Goal: Task Accomplishment & Management: Use online tool/utility

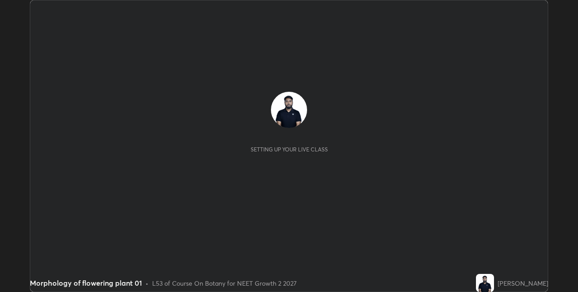
scroll to position [292, 577]
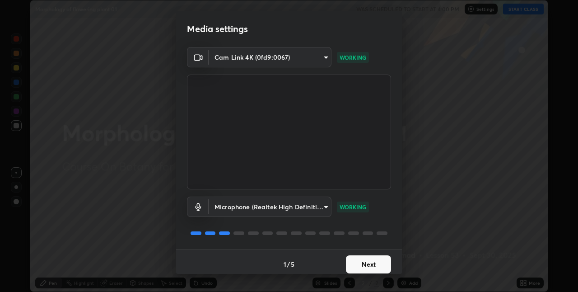
click at [372, 266] on button "Next" at bounding box center [368, 264] width 45 height 18
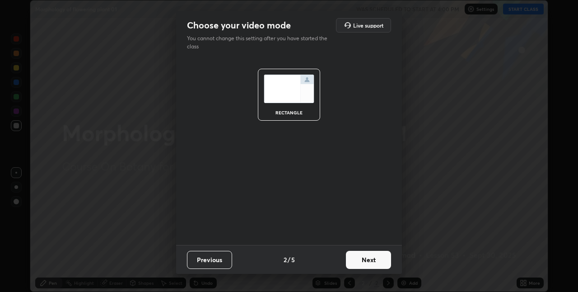
click at [373, 265] on button "Next" at bounding box center [368, 260] width 45 height 18
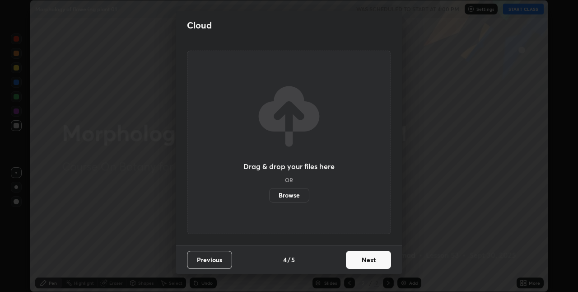
click at [376, 262] on button "Next" at bounding box center [368, 260] width 45 height 18
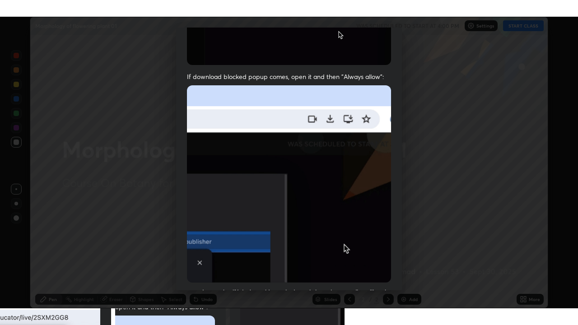
scroll to position [189, 0]
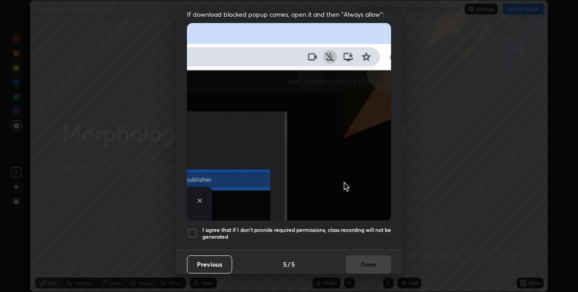
click at [195, 231] on div at bounding box center [192, 233] width 11 height 11
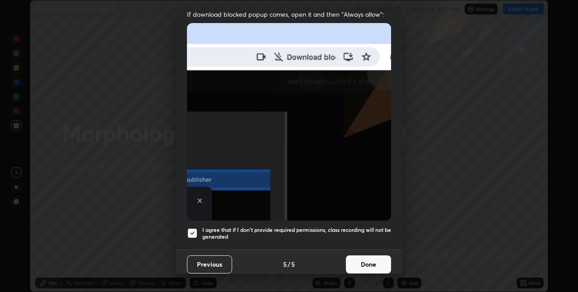
click at [356, 258] on button "Done" at bounding box center [368, 264] width 45 height 18
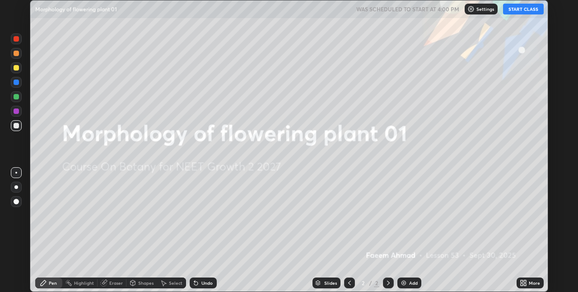
click at [528, 9] on button "START CLASS" at bounding box center [523, 9] width 41 height 11
click at [525, 281] on icon at bounding box center [525, 281] width 2 height 2
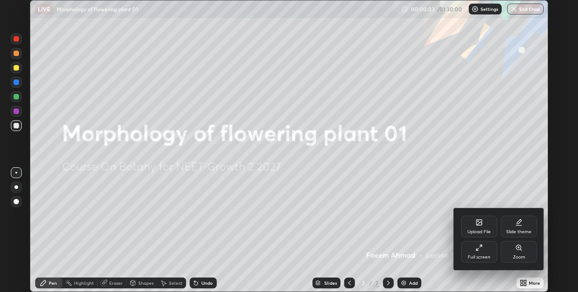
click at [470, 251] on div "Full screen" at bounding box center [479, 252] width 36 height 22
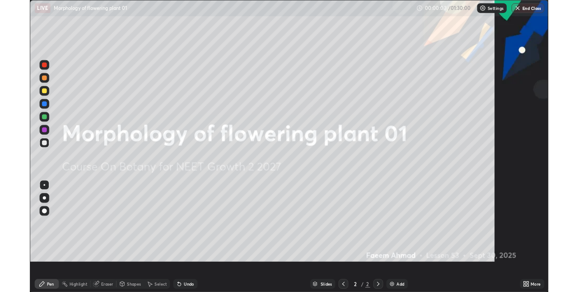
scroll to position [325, 578]
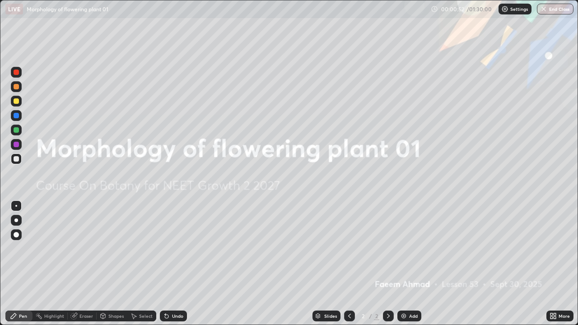
click at [412, 291] on div "Add" at bounding box center [413, 316] width 9 height 5
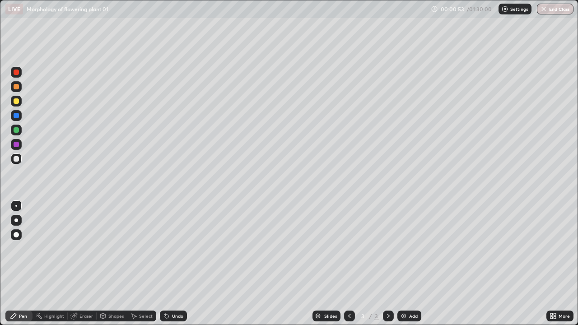
click at [17, 101] on div at bounding box center [16, 100] width 5 height 5
click at [174, 291] on div "Undo" at bounding box center [177, 316] width 11 height 5
click at [170, 291] on div "Undo" at bounding box center [173, 316] width 27 height 11
click at [16, 159] on div at bounding box center [16, 158] width 5 height 5
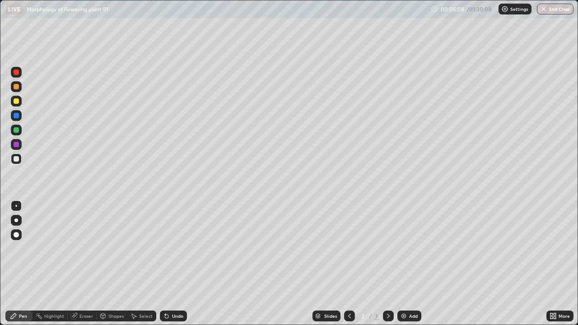
click at [404, 291] on div "Add" at bounding box center [409, 316] width 24 height 11
click at [18, 100] on div at bounding box center [16, 100] width 5 height 5
click at [166, 291] on icon at bounding box center [167, 317] width 4 height 4
click at [17, 159] on div at bounding box center [16, 158] width 5 height 5
click at [172, 291] on div "Undo" at bounding box center [177, 316] width 11 height 5
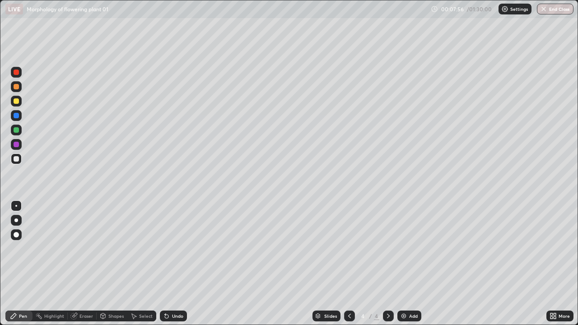
click at [17, 130] on div at bounding box center [16, 129] width 5 height 5
click at [170, 291] on div "Undo" at bounding box center [173, 316] width 27 height 11
click at [172, 291] on div "Undo" at bounding box center [177, 316] width 11 height 5
click at [173, 291] on div "Undo" at bounding box center [177, 316] width 11 height 5
click at [172, 291] on div "Undo" at bounding box center [173, 316] width 27 height 11
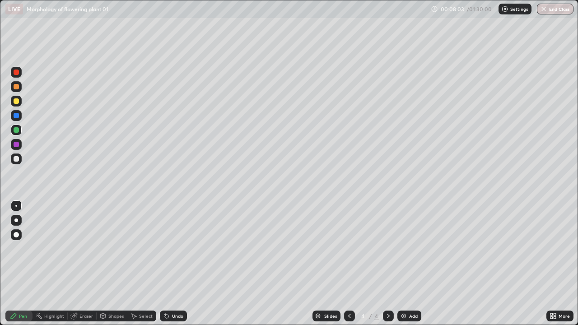
click at [173, 291] on div "Undo" at bounding box center [177, 316] width 11 height 5
click at [169, 291] on div "Undo" at bounding box center [173, 316] width 27 height 11
click at [173, 291] on div "Undo" at bounding box center [177, 316] width 11 height 5
click at [168, 291] on icon at bounding box center [166, 315] width 7 height 7
click at [174, 291] on div "Undo" at bounding box center [177, 316] width 11 height 5
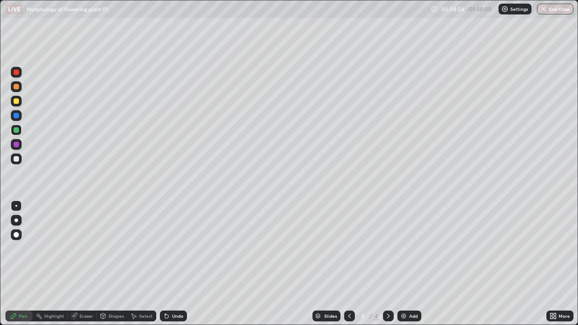
click at [175, 291] on div "Undo" at bounding box center [177, 316] width 11 height 5
click at [16, 158] on div at bounding box center [16, 158] width 5 height 5
click at [403, 291] on div "Add" at bounding box center [409, 316] width 24 height 11
click at [19, 101] on div at bounding box center [16, 101] width 11 height 11
click at [178, 291] on div "Undo" at bounding box center [177, 316] width 11 height 5
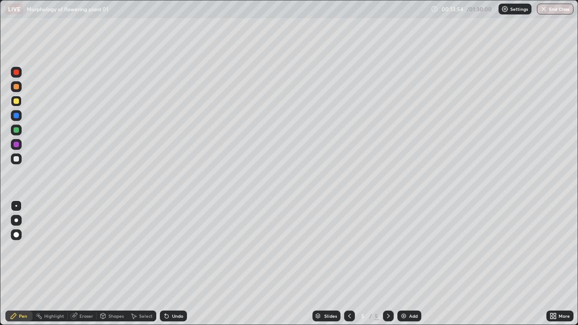
click at [20, 160] on div at bounding box center [16, 158] width 11 height 11
click at [177, 291] on div "Undo" at bounding box center [177, 316] width 11 height 5
click at [178, 291] on div "Undo" at bounding box center [177, 316] width 11 height 5
click at [173, 291] on div "Undo" at bounding box center [177, 316] width 11 height 5
click at [181, 291] on div "Undo" at bounding box center [173, 316] width 27 height 11
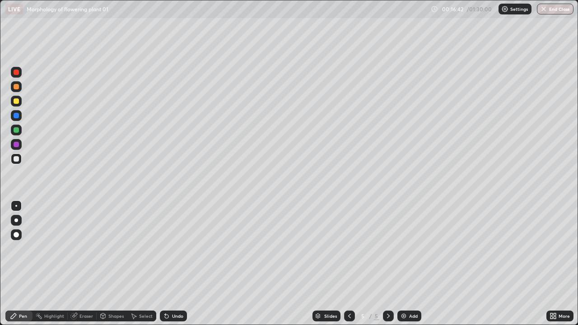
click at [178, 291] on div "Undo" at bounding box center [173, 316] width 27 height 11
click at [404, 291] on img at bounding box center [403, 315] width 7 height 7
click at [349, 291] on icon at bounding box center [349, 315] width 7 height 7
click at [404, 291] on img at bounding box center [403, 315] width 7 height 7
click at [17, 158] on div at bounding box center [16, 158] width 5 height 5
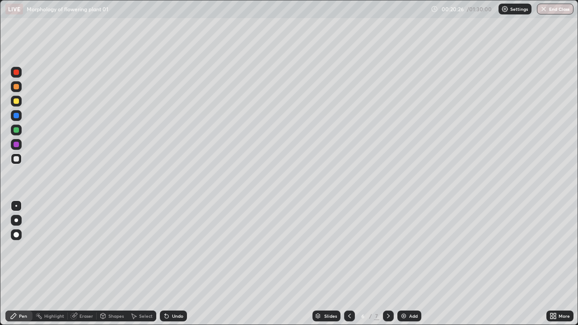
click at [84, 291] on div "Eraser" at bounding box center [86, 316] width 14 height 5
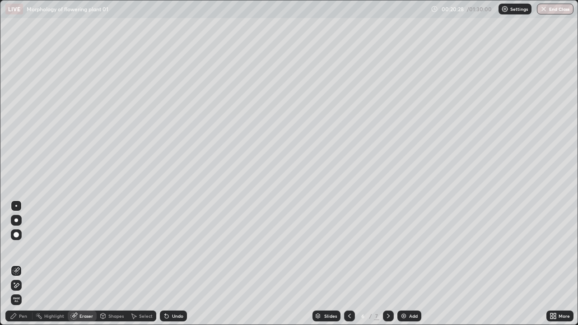
click at [25, 291] on div "Pen" at bounding box center [23, 316] width 8 height 5
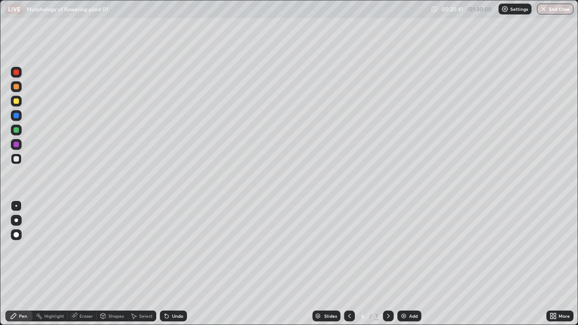
click at [19, 100] on div at bounding box center [16, 100] width 5 height 5
click at [17, 159] on div at bounding box center [16, 158] width 5 height 5
click at [13, 153] on div at bounding box center [16, 158] width 11 height 11
click at [95, 291] on div "Eraser" at bounding box center [82, 316] width 29 height 11
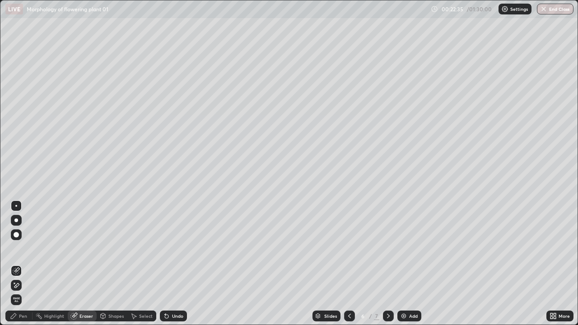
click at [23, 291] on div "Pen" at bounding box center [23, 316] width 8 height 5
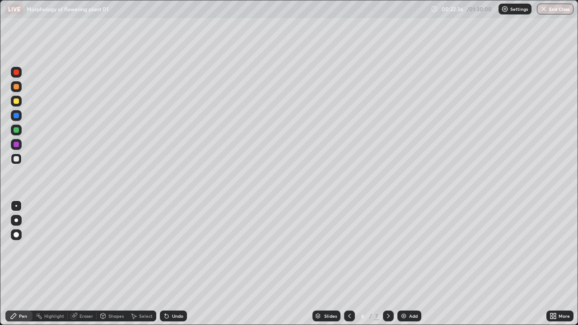
click at [17, 101] on div at bounding box center [16, 100] width 5 height 5
click at [19, 160] on div at bounding box center [16, 158] width 5 height 5
click at [173, 291] on div "Undo" at bounding box center [177, 316] width 11 height 5
click at [18, 102] on div at bounding box center [16, 100] width 5 height 5
click at [404, 291] on img at bounding box center [403, 315] width 7 height 7
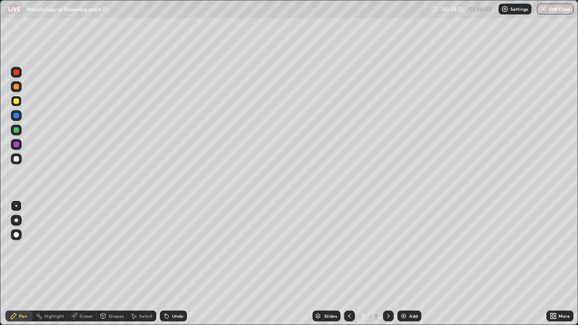
click at [19, 101] on div at bounding box center [16, 101] width 11 height 11
click at [16, 159] on div at bounding box center [16, 158] width 5 height 5
click at [176, 291] on div "Undo" at bounding box center [173, 316] width 27 height 11
click at [175, 291] on div "Undo" at bounding box center [173, 316] width 27 height 11
click at [419, 291] on div "Add" at bounding box center [409, 316] width 24 height 11
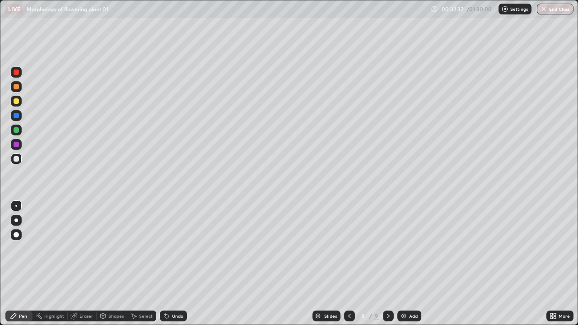
click at [20, 102] on div at bounding box center [16, 101] width 11 height 11
click at [348, 291] on icon at bounding box center [349, 315] width 7 height 7
click at [385, 291] on icon at bounding box center [388, 315] width 7 height 7
click at [16, 159] on div at bounding box center [16, 158] width 5 height 5
click at [14, 102] on div at bounding box center [16, 100] width 5 height 5
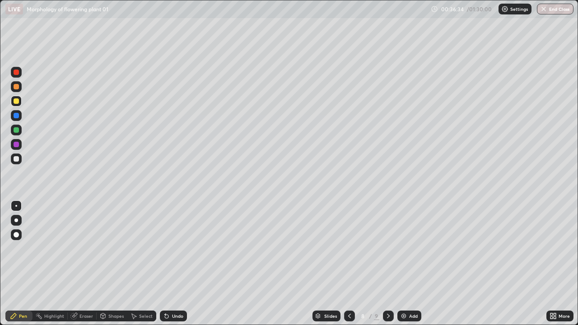
click at [172, 291] on div "Undo" at bounding box center [177, 316] width 11 height 5
click at [21, 160] on div at bounding box center [16, 158] width 11 height 11
click at [175, 291] on div "Undo" at bounding box center [177, 316] width 11 height 5
click at [176, 291] on div "Undo" at bounding box center [177, 316] width 11 height 5
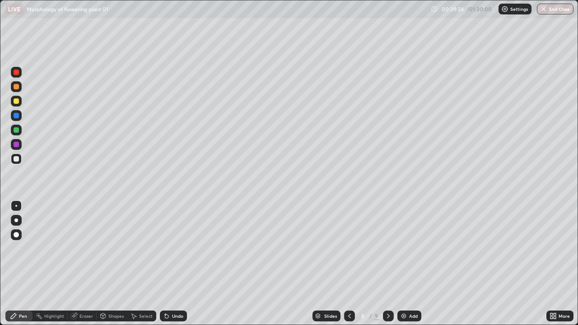
click at [175, 291] on div "Undo" at bounding box center [177, 316] width 11 height 5
click at [173, 291] on div "Undo" at bounding box center [177, 316] width 11 height 5
click at [172, 291] on div "Undo" at bounding box center [177, 316] width 11 height 5
click at [172, 291] on div "Undo" at bounding box center [173, 316] width 27 height 11
click at [173, 291] on div "Undo" at bounding box center [173, 316] width 27 height 11
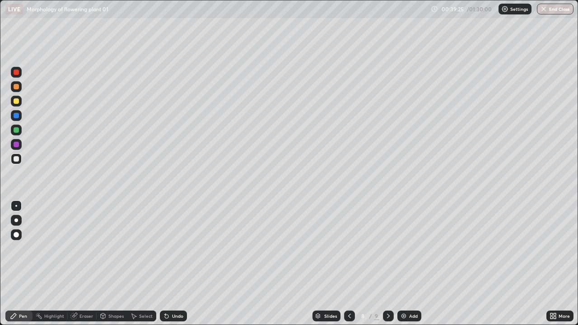
click at [173, 291] on div "Undo" at bounding box center [177, 316] width 11 height 5
click at [174, 291] on div "Undo" at bounding box center [173, 316] width 27 height 11
click at [173, 291] on div "Undo" at bounding box center [173, 316] width 27 height 11
click at [172, 291] on div "Undo" at bounding box center [173, 316] width 27 height 11
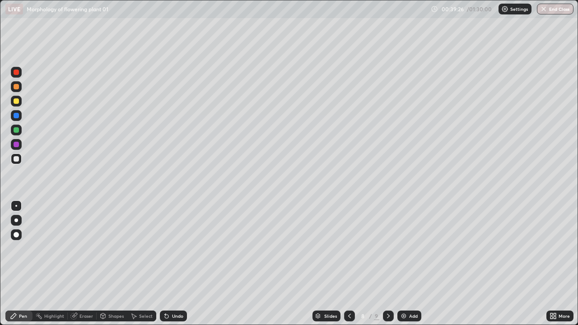
click at [172, 291] on div "Undo" at bounding box center [173, 316] width 27 height 11
click at [173, 291] on div "Undo" at bounding box center [177, 316] width 11 height 5
click at [175, 291] on div "Undo" at bounding box center [177, 316] width 11 height 5
click at [174, 291] on div "Undo" at bounding box center [177, 316] width 11 height 5
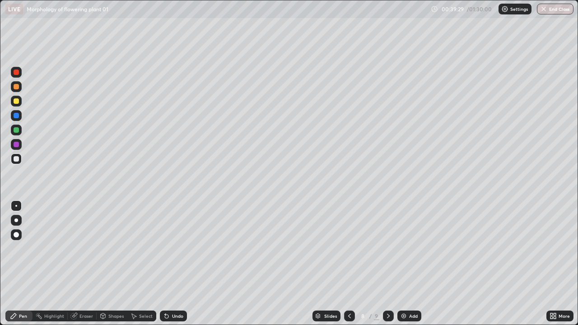
click at [174, 291] on div "Undo" at bounding box center [177, 316] width 11 height 5
click at [554, 291] on icon at bounding box center [554, 317] width 2 height 2
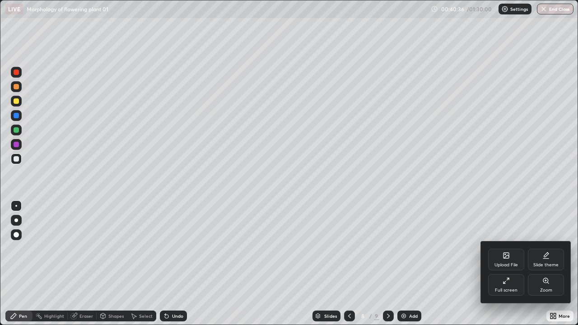
click at [508, 289] on div "Full screen" at bounding box center [506, 290] width 23 height 5
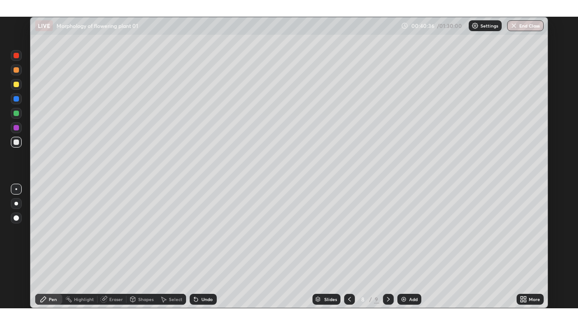
scroll to position [44851, 44564]
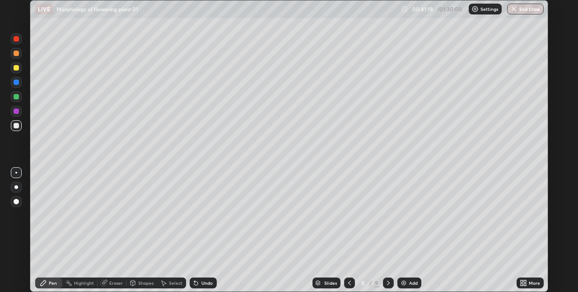
click at [523, 283] on icon at bounding box center [523, 282] width 7 height 7
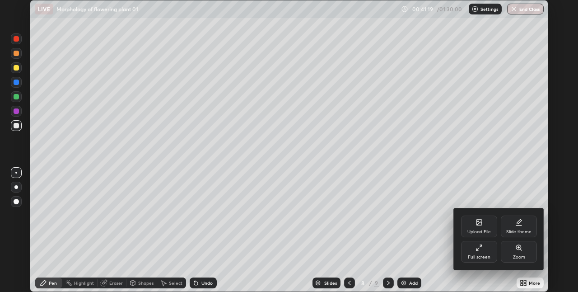
click at [476, 255] on div "Full screen" at bounding box center [479, 257] width 23 height 5
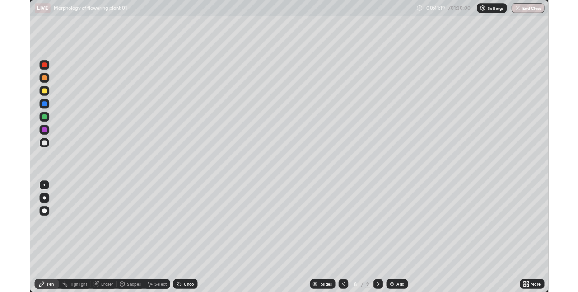
scroll to position [325, 578]
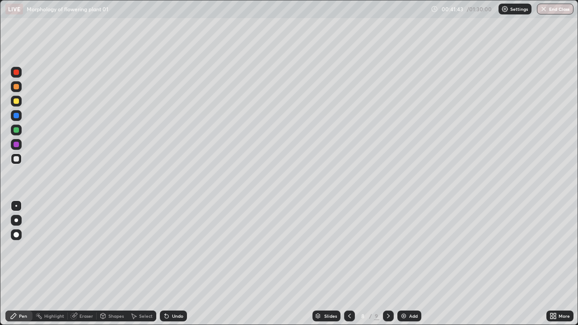
click at [179, 291] on div "Undo" at bounding box center [177, 316] width 11 height 5
click at [173, 291] on div "Undo" at bounding box center [177, 316] width 11 height 5
click at [17, 103] on div at bounding box center [16, 100] width 5 height 5
click at [551, 291] on icon at bounding box center [551, 317] width 2 height 2
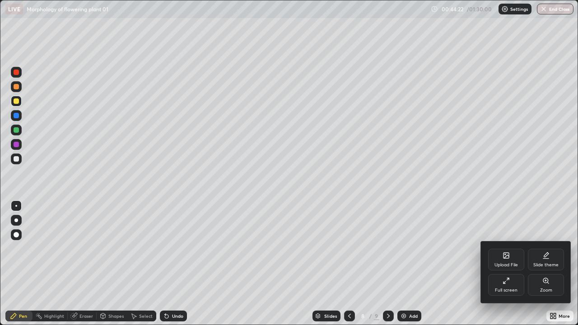
click at [508, 285] on div "Full screen" at bounding box center [506, 285] width 36 height 22
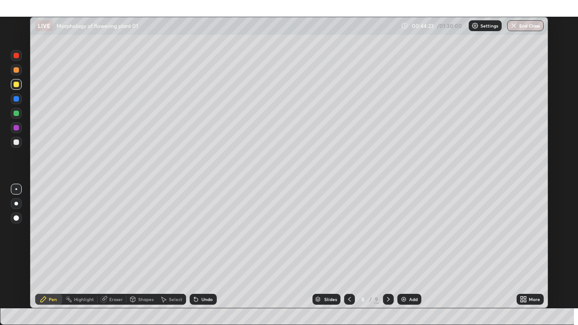
scroll to position [44851, 44564]
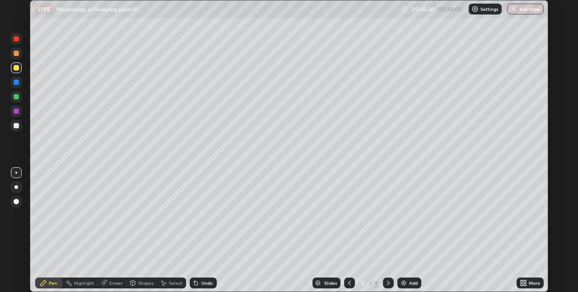
click at [521, 284] on icon at bounding box center [521, 284] width 2 height 2
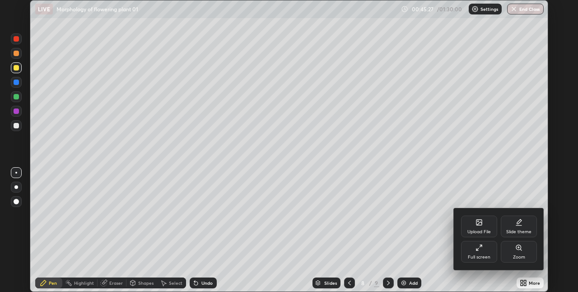
click at [479, 251] on icon at bounding box center [478, 247] width 7 height 7
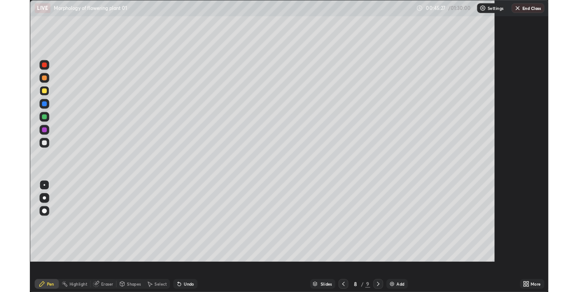
scroll to position [325, 578]
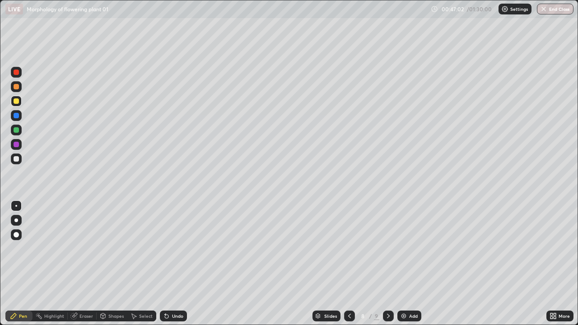
click at [409, 291] on div "Add" at bounding box center [413, 316] width 9 height 5
click at [16, 102] on div at bounding box center [16, 100] width 5 height 5
click at [21, 160] on div at bounding box center [16, 158] width 11 height 11
click at [16, 98] on div at bounding box center [16, 100] width 5 height 5
click at [22, 159] on div at bounding box center [16, 159] width 14 height 14
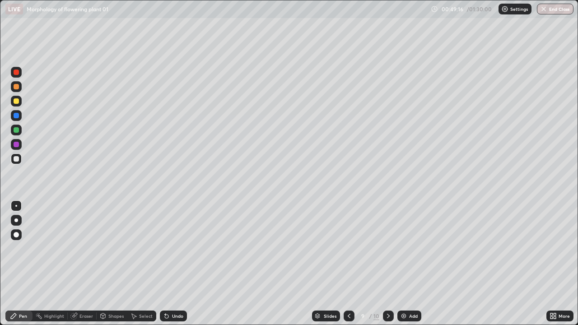
click at [169, 291] on div "Undo" at bounding box center [173, 316] width 27 height 11
click at [17, 105] on div at bounding box center [16, 101] width 11 height 11
click at [178, 291] on div "Undo" at bounding box center [177, 316] width 11 height 5
click at [177, 291] on div "Undo" at bounding box center [177, 316] width 11 height 5
click at [181, 291] on div "Undo" at bounding box center [177, 316] width 11 height 5
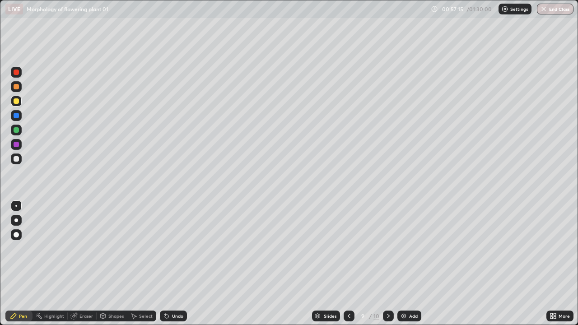
click at [172, 291] on div "Undo" at bounding box center [177, 316] width 11 height 5
click at [174, 291] on div "Undo" at bounding box center [177, 316] width 11 height 5
click at [17, 160] on div at bounding box center [16, 158] width 5 height 5
click at [178, 291] on div "Undo" at bounding box center [177, 316] width 11 height 5
click at [577, 163] on div "Setting up your live class" at bounding box center [289, 162] width 578 height 325
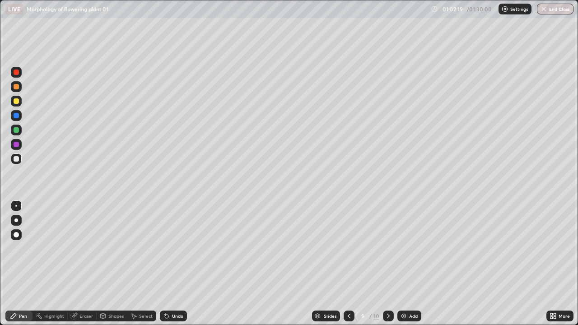
click at [86, 291] on div "Eraser" at bounding box center [86, 316] width 14 height 5
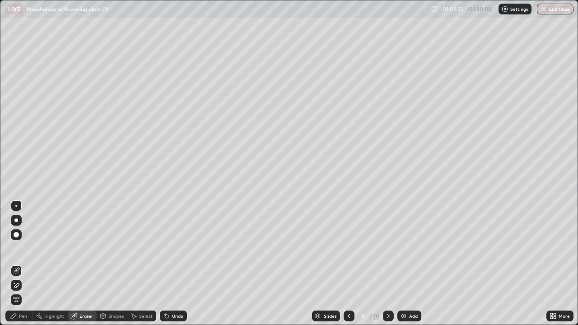
click at [23, 291] on div "Pen" at bounding box center [23, 316] width 8 height 5
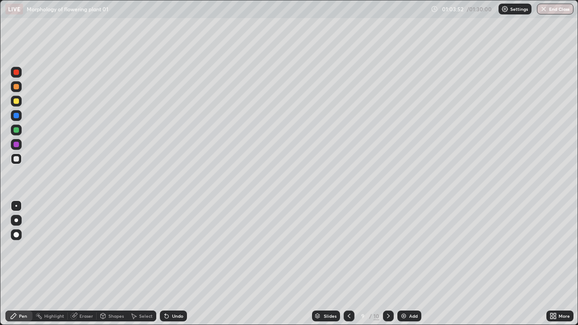
click at [177, 291] on div "Undo" at bounding box center [177, 316] width 11 height 5
click at [176, 291] on div "Undo" at bounding box center [177, 316] width 11 height 5
click at [405, 291] on img at bounding box center [403, 315] width 7 height 7
click at [17, 101] on div at bounding box center [16, 100] width 5 height 5
click at [348, 291] on icon at bounding box center [349, 315] width 7 height 7
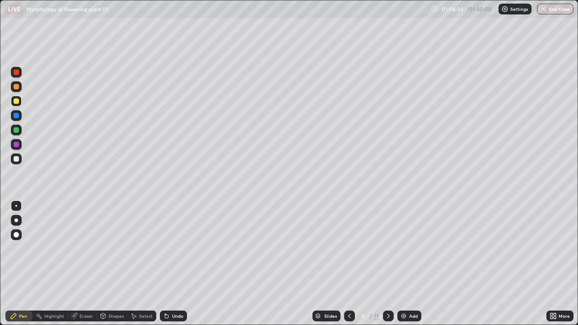
click at [385, 291] on icon at bounding box center [388, 315] width 7 height 7
click at [17, 88] on div at bounding box center [16, 86] width 5 height 5
click at [170, 291] on div "Undo" at bounding box center [173, 316] width 27 height 11
click at [17, 128] on div at bounding box center [16, 129] width 5 height 5
click at [16, 87] on div at bounding box center [16, 86] width 5 height 5
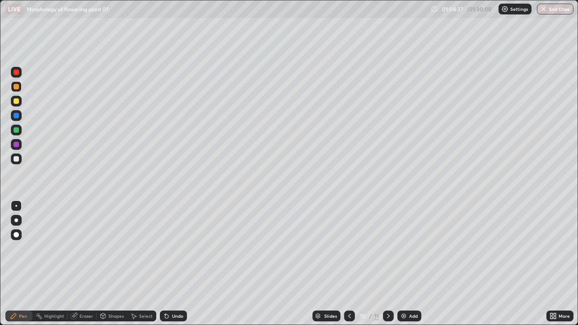
click at [14, 157] on div at bounding box center [16, 158] width 5 height 5
click at [17, 157] on div at bounding box center [16, 158] width 5 height 5
click at [18, 131] on div at bounding box center [16, 129] width 5 height 5
click at [19, 160] on div at bounding box center [16, 158] width 5 height 5
click at [14, 158] on div at bounding box center [16, 158] width 5 height 5
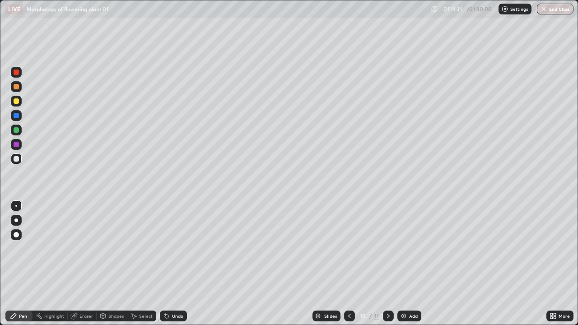
click at [16, 88] on div at bounding box center [16, 86] width 5 height 5
click at [19, 131] on div at bounding box center [16, 129] width 5 height 5
click at [17, 158] on div at bounding box center [16, 158] width 5 height 5
click at [554, 291] on icon at bounding box center [554, 314] width 2 height 2
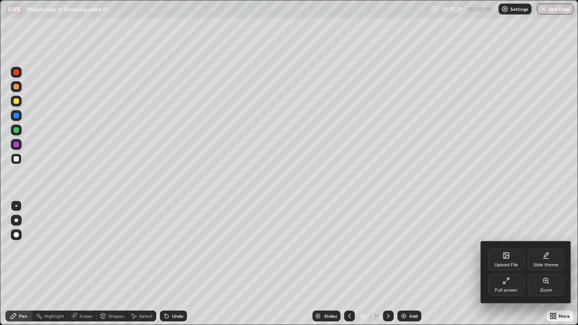
click at [504, 286] on div "Full screen" at bounding box center [506, 285] width 36 height 22
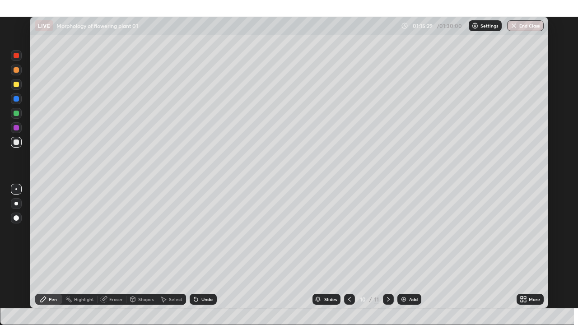
scroll to position [44851, 44564]
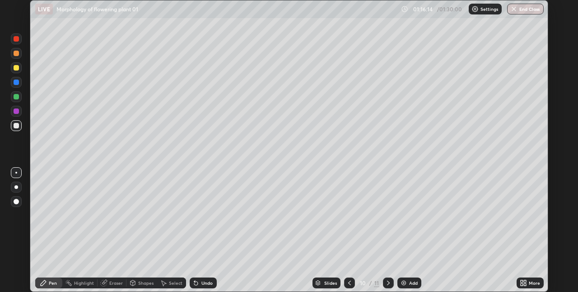
click at [522, 282] on icon at bounding box center [521, 281] width 2 height 2
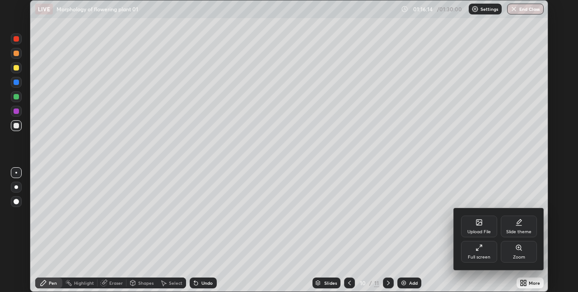
click at [481, 256] on div "Full screen" at bounding box center [479, 257] width 23 height 5
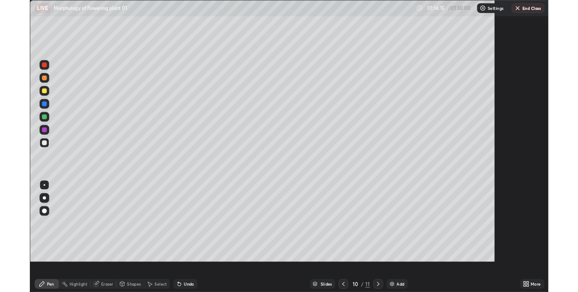
scroll to position [325, 578]
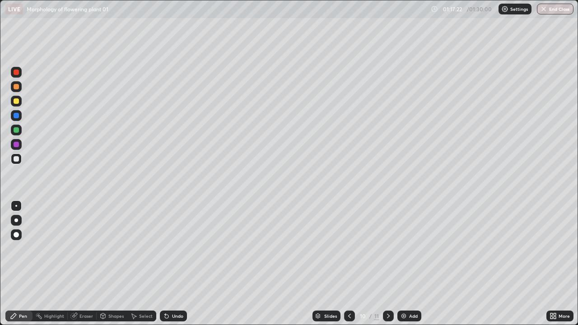
click at [400, 291] on img at bounding box center [403, 315] width 7 height 7
click at [348, 291] on icon at bounding box center [349, 315] width 7 height 7
click at [387, 291] on icon at bounding box center [388, 315] width 7 height 7
click at [18, 101] on div at bounding box center [16, 100] width 5 height 5
click at [20, 156] on div at bounding box center [16, 158] width 11 height 11
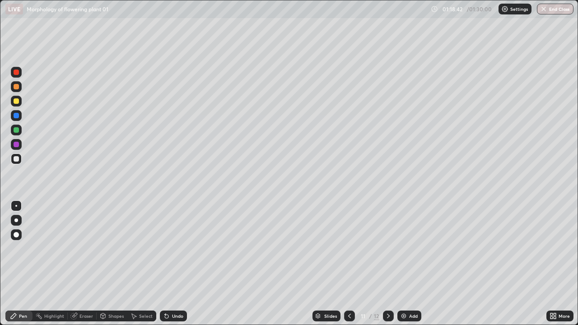
click at [18, 102] on div at bounding box center [16, 100] width 5 height 5
click at [22, 159] on div at bounding box center [16, 159] width 14 height 14
click at [175, 291] on div "Undo" at bounding box center [173, 316] width 27 height 11
click at [179, 291] on div "Undo" at bounding box center [173, 316] width 27 height 11
click at [18, 130] on div at bounding box center [16, 129] width 5 height 5
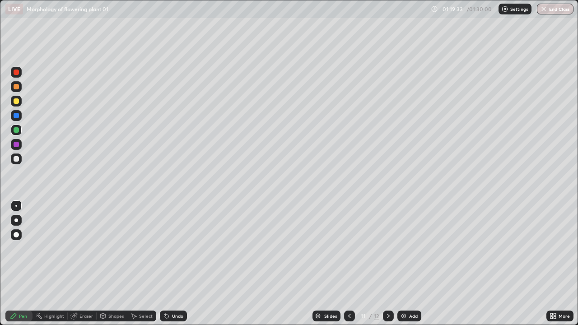
click at [19, 160] on div at bounding box center [16, 158] width 5 height 5
click at [172, 291] on div "Undo" at bounding box center [177, 316] width 11 height 5
click at [17, 132] on div at bounding box center [16, 129] width 5 height 5
click at [174, 291] on div "Undo" at bounding box center [177, 316] width 11 height 5
click at [172, 291] on div "Undo" at bounding box center [177, 316] width 11 height 5
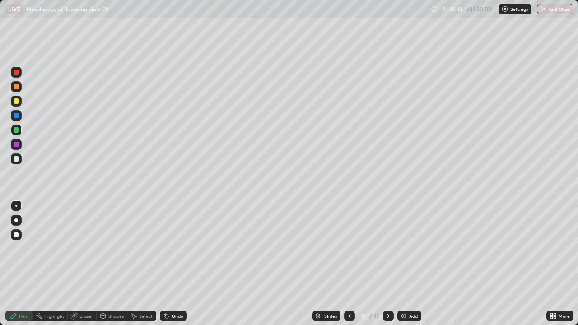
click at [17, 158] on div at bounding box center [16, 158] width 5 height 5
click at [551, 10] on button "End Class" at bounding box center [555, 9] width 37 height 11
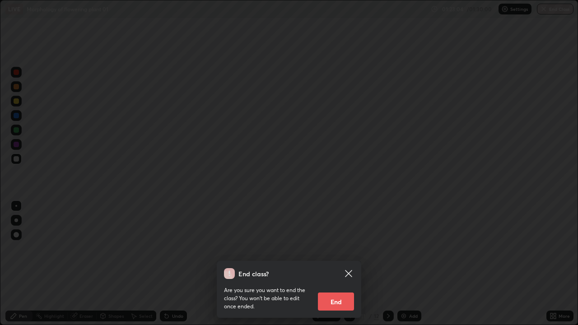
click at [558, 13] on div "End class? Are you sure you want to end the class? You won’t be able to edit on…" at bounding box center [289, 162] width 578 height 325
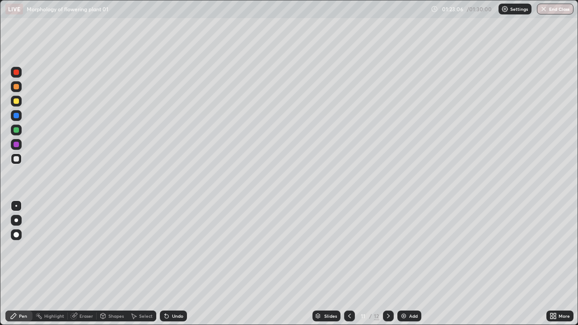
click at [352, 291] on icon at bounding box center [349, 315] width 7 height 7
click at [348, 291] on icon at bounding box center [349, 315] width 7 height 7
click at [347, 291] on icon at bounding box center [349, 315] width 7 height 7
click at [348, 291] on icon at bounding box center [349, 315] width 7 height 7
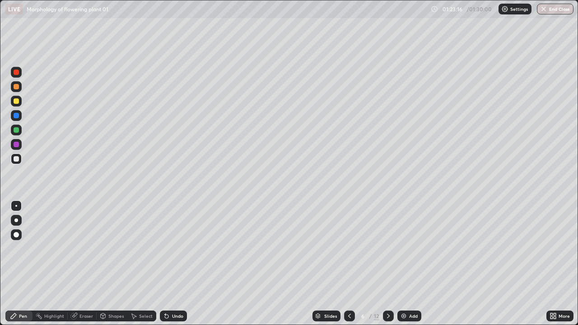
click at [348, 291] on icon at bounding box center [349, 315] width 7 height 7
click at [565, 12] on button "End Class" at bounding box center [555, 9] width 37 height 11
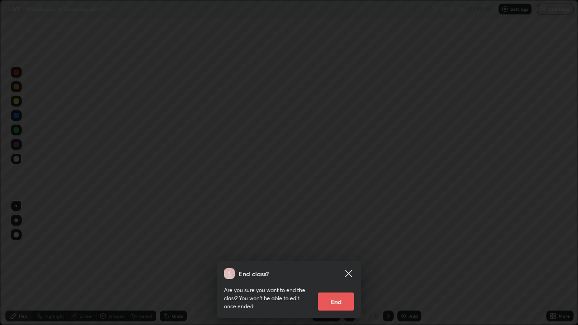
click at [352, 291] on button "End" at bounding box center [336, 302] width 36 height 18
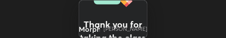
scroll to position [45104, 44917]
